Goal: Find specific page/section

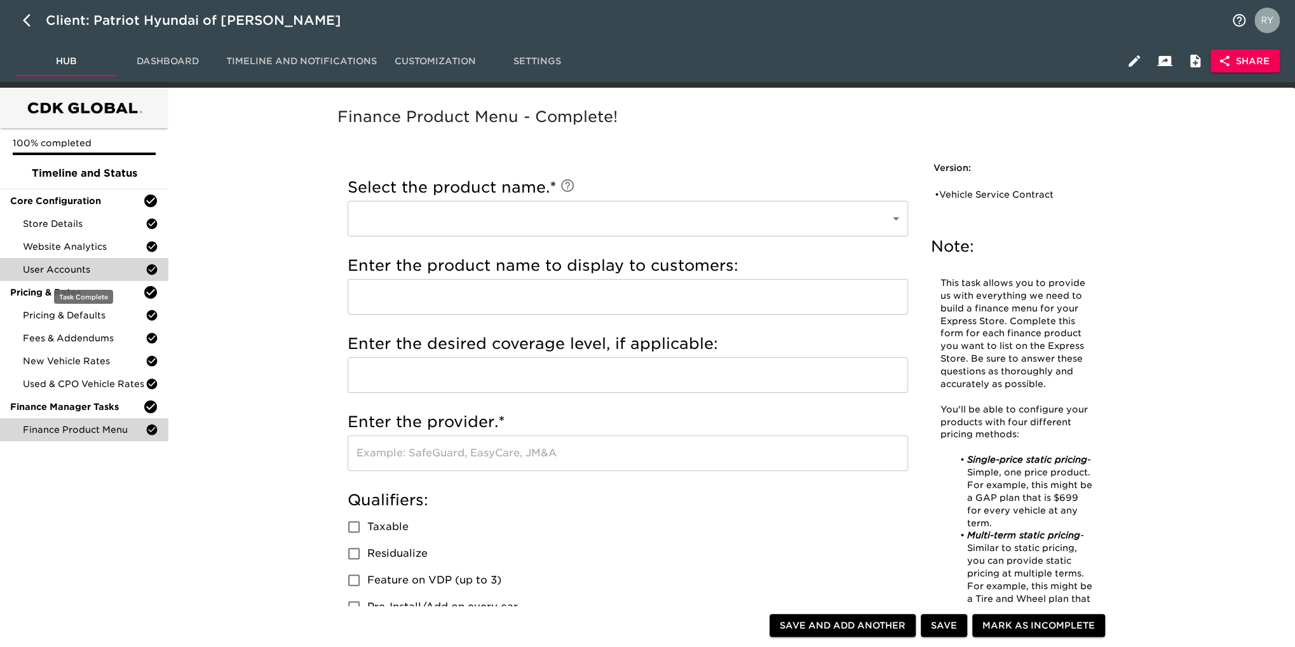
click at [76, 269] on span "User Accounts" at bounding box center [84, 269] width 123 height 13
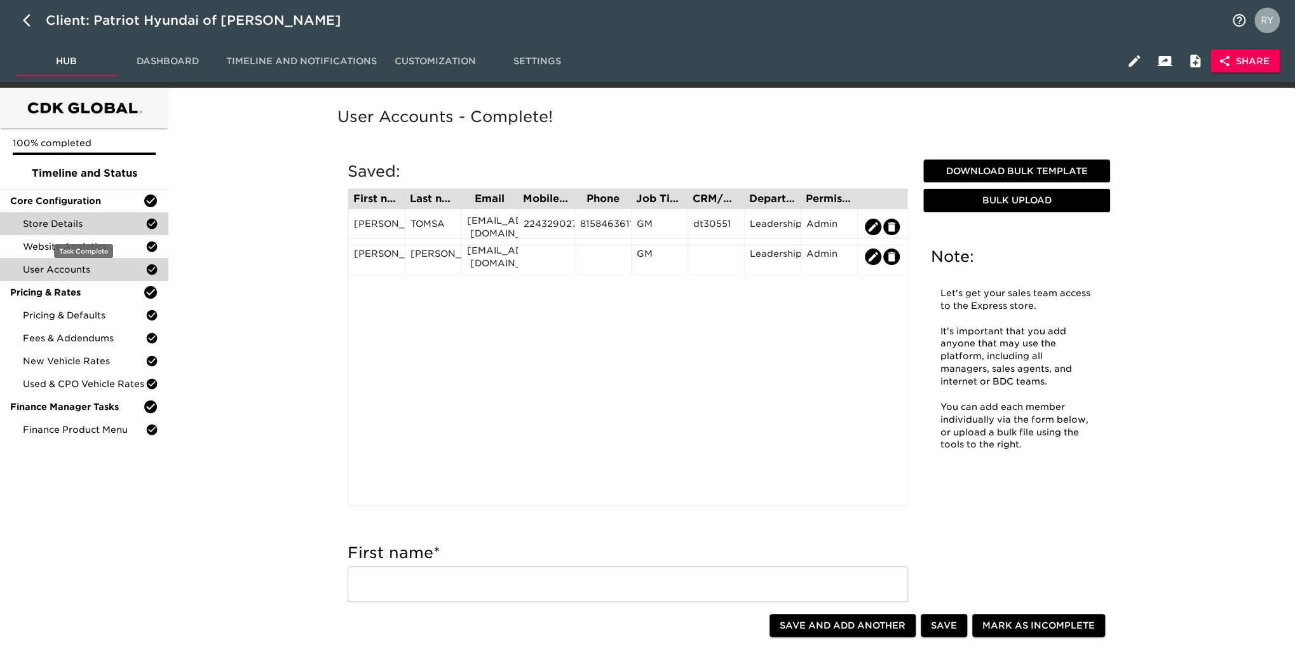
click at [72, 225] on span "Store Details" at bounding box center [84, 223] width 123 height 13
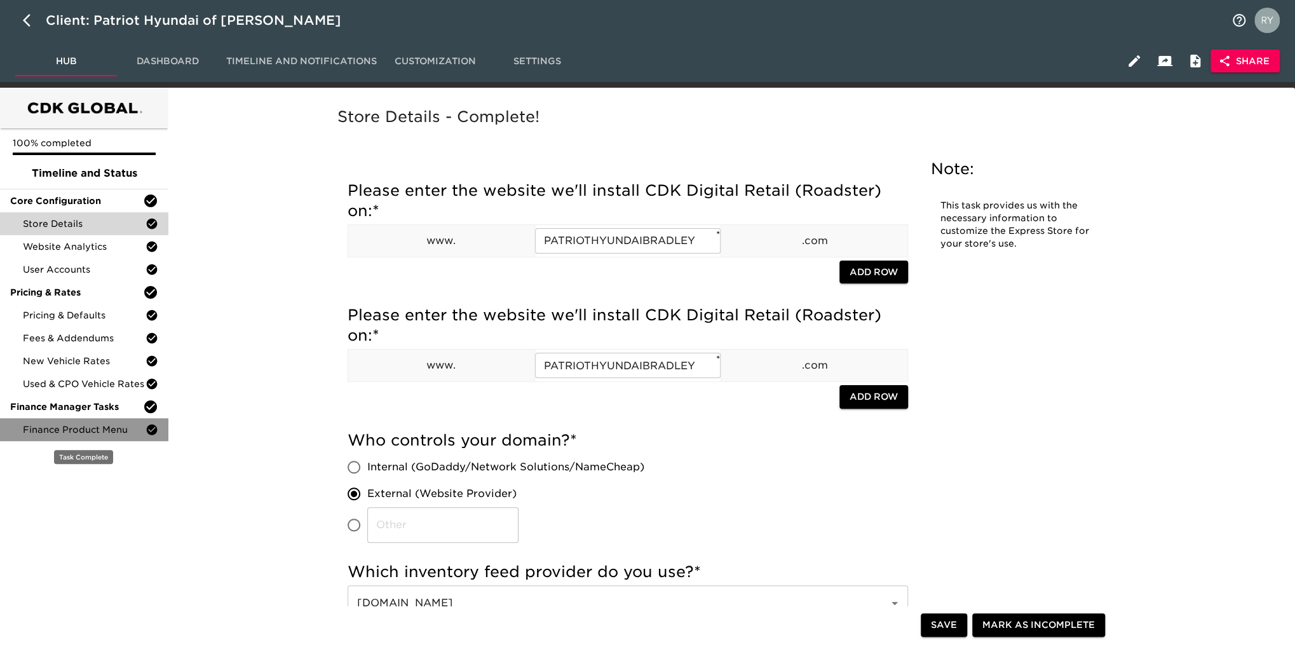
click at [56, 430] on span "Finance Product Menu" at bounding box center [84, 429] width 123 height 13
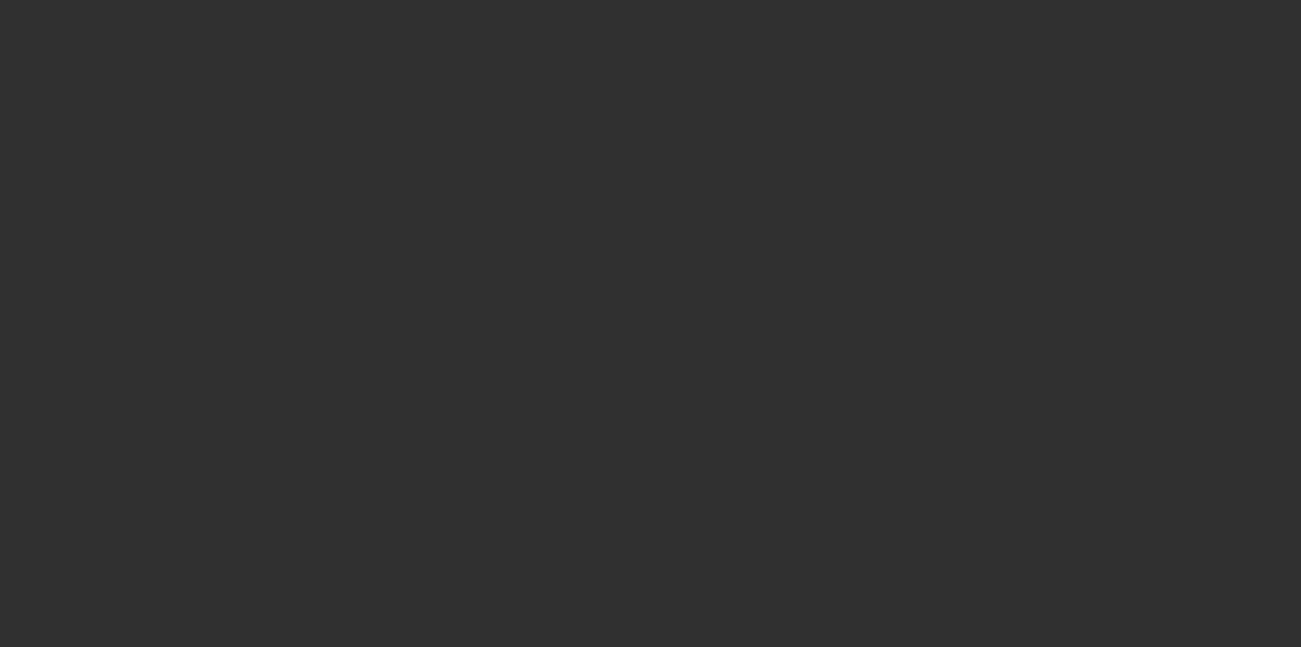
select select "10"
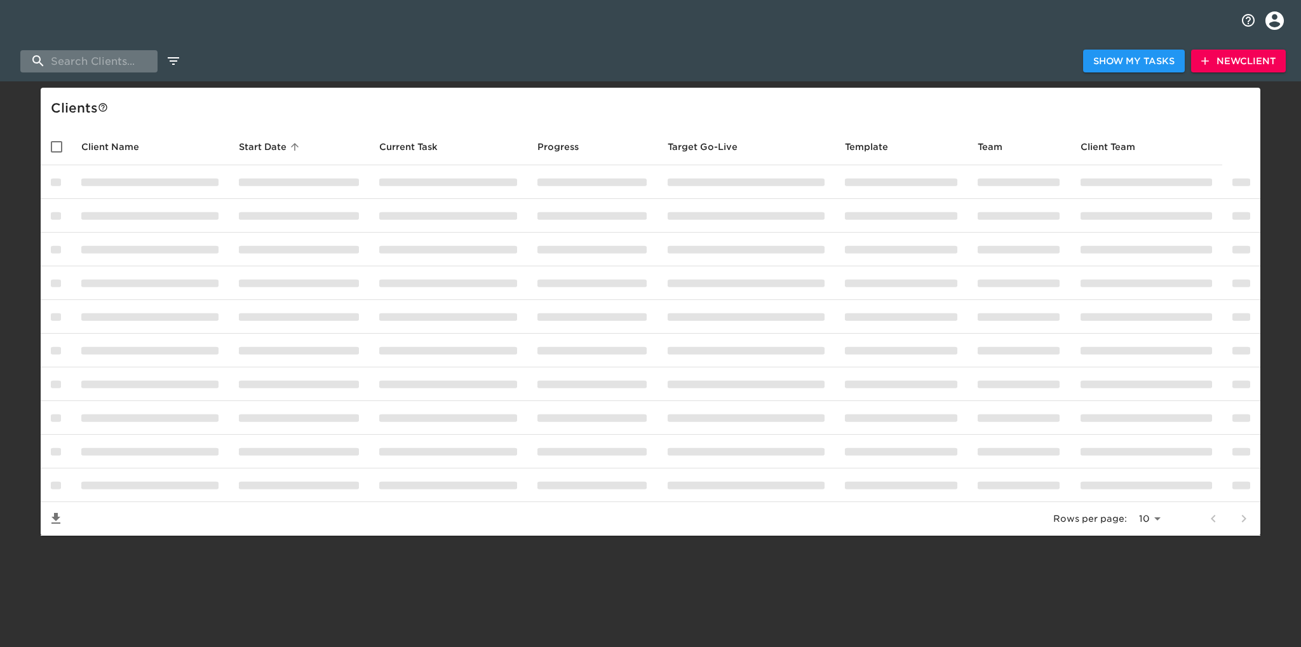
click at [109, 62] on input "search" at bounding box center [88, 61] width 137 height 22
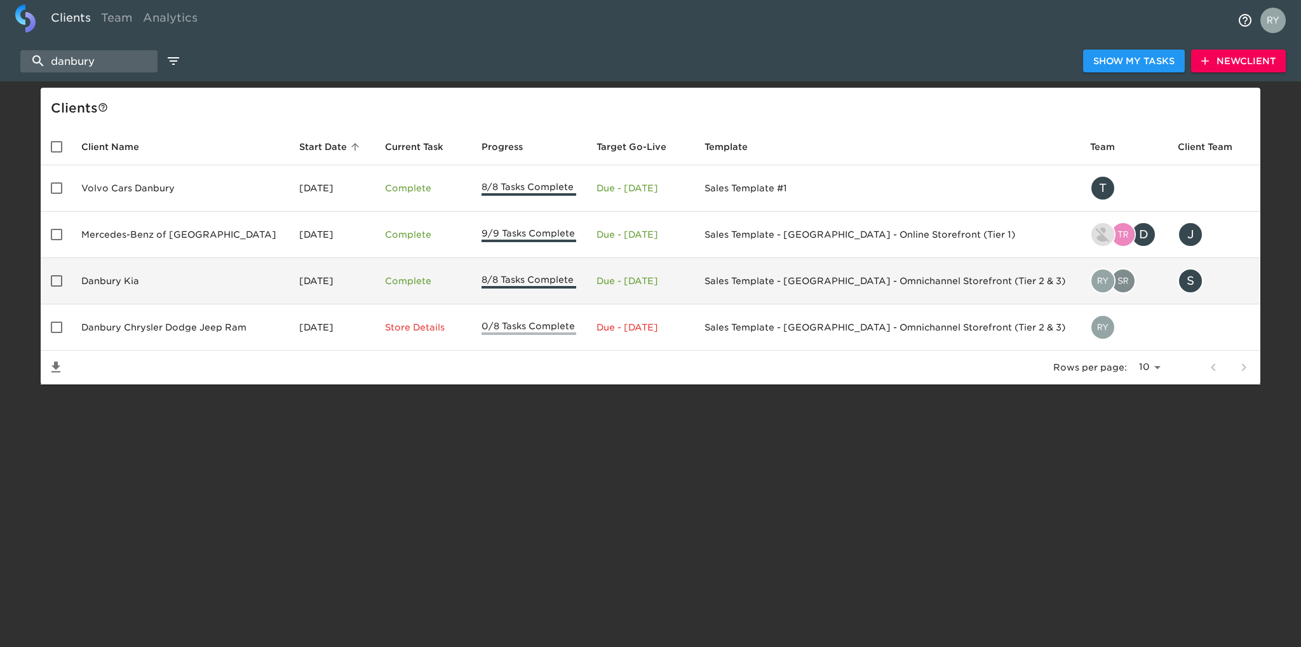
type input "danbury"
click at [117, 283] on td "Danbury Kia" at bounding box center [180, 281] width 218 height 46
